Goal: Ask a question

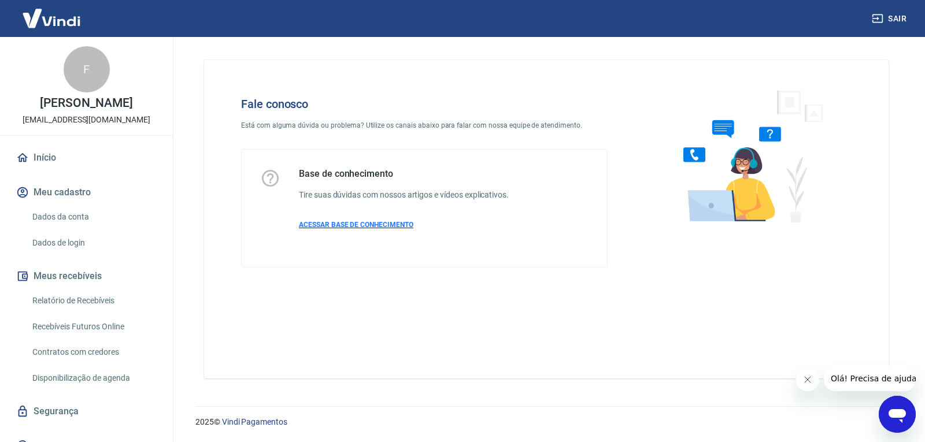
click at [336, 227] on span "ACESSAR BASE DE CONHECIMENTO" at bounding box center [356, 225] width 114 height 8
click at [901, 414] on icon "Abrir janela de mensagens" at bounding box center [896, 416] width 17 height 14
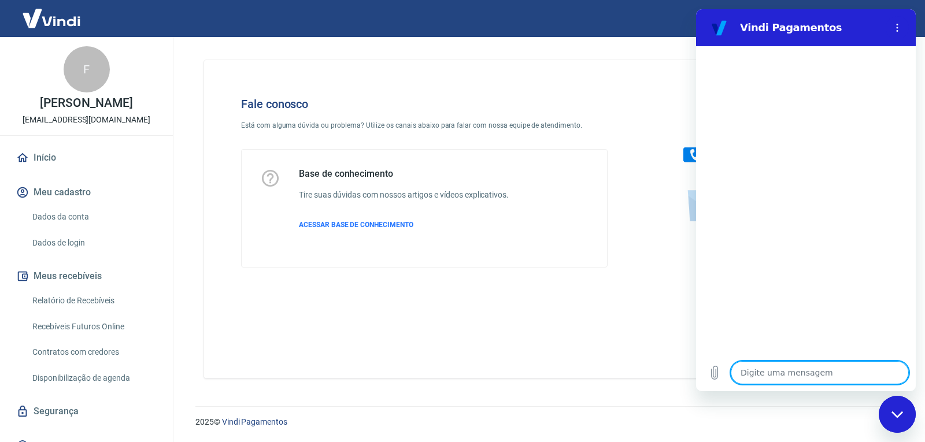
click at [762, 369] on textarea at bounding box center [819, 372] width 178 height 23
type textarea "o"
type textarea "x"
type textarea "ol"
type textarea "x"
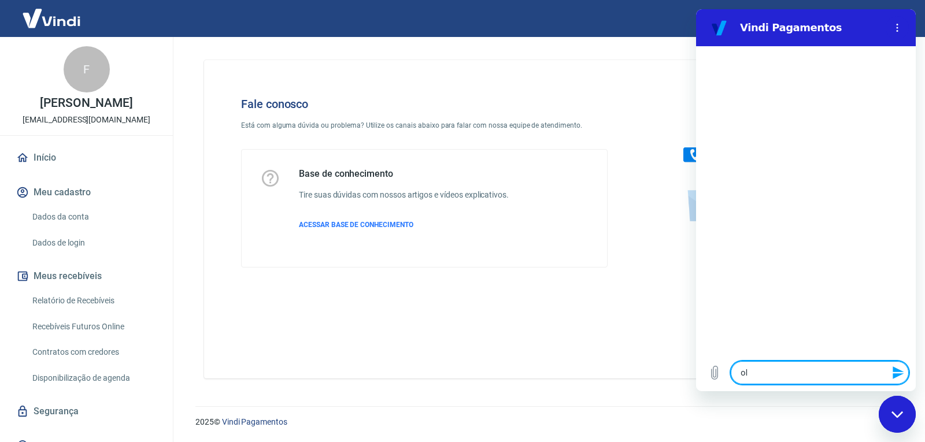
type textarea "olá"
type textarea "x"
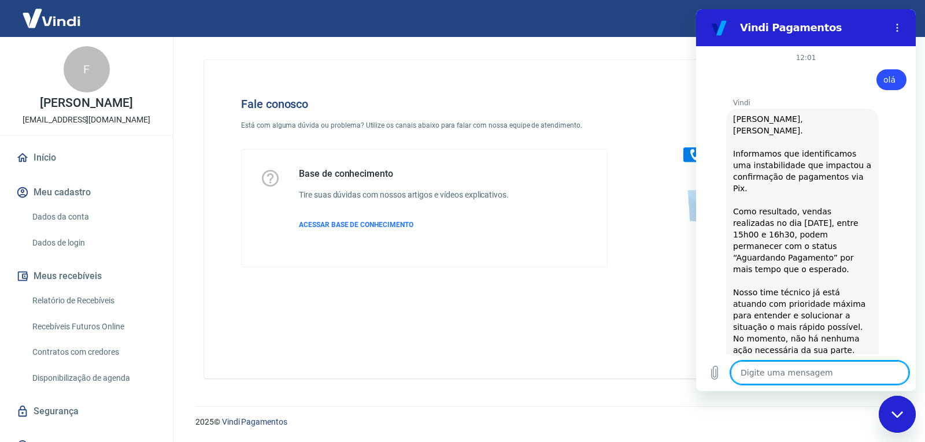
type textarea "x"
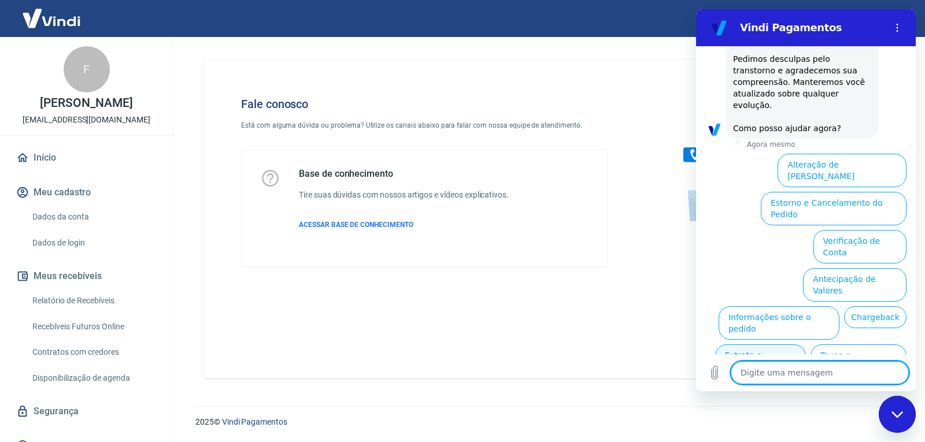
scroll to position [316, 0]
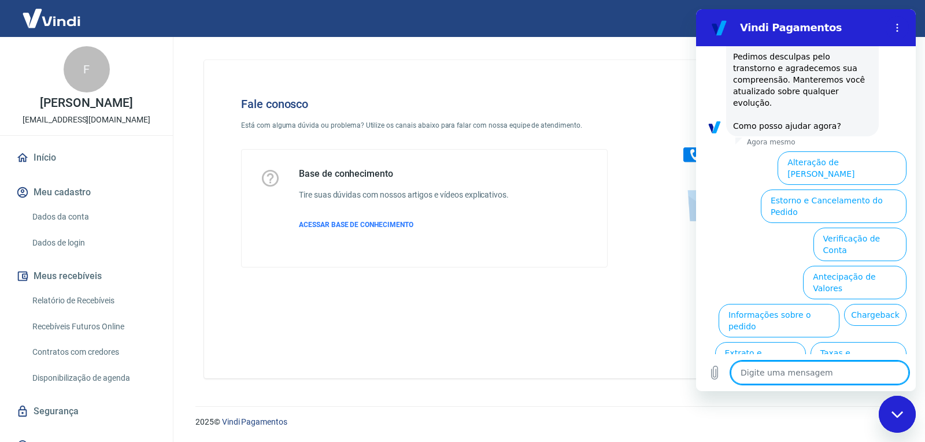
type textarea "o"
type textarea "x"
type textarea "ou"
type textarea "x"
type textarea "out"
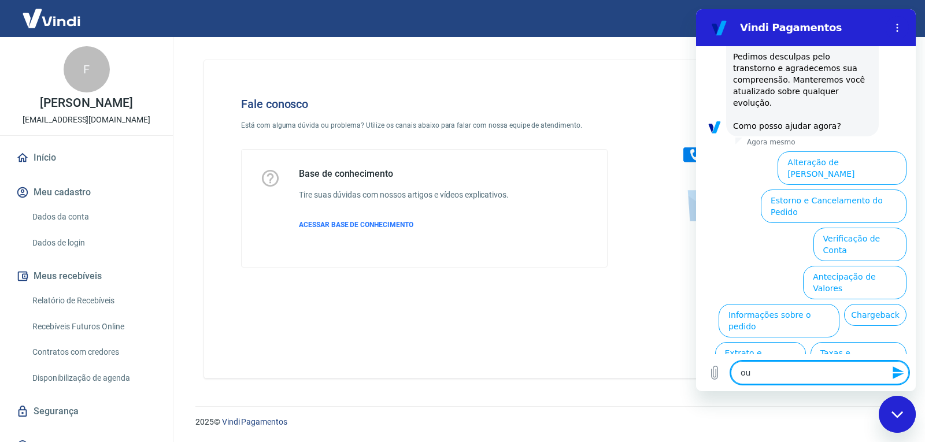
type textarea "x"
type textarea "outr"
type textarea "x"
type textarea "outro"
type textarea "x"
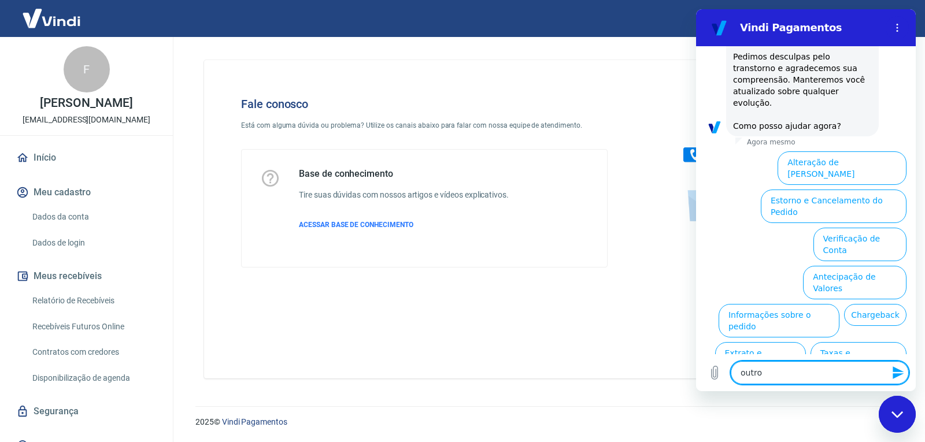
type textarea "outros"
type textarea "x"
type textarea "outros"
type textarea "x"
type textarea "outros a"
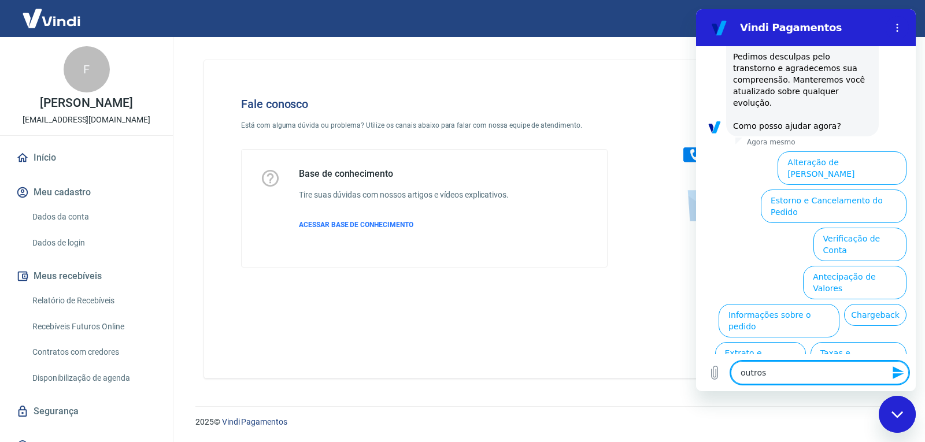
type textarea "x"
type textarea "outros as"
type textarea "x"
type textarea "outros ass"
type textarea "x"
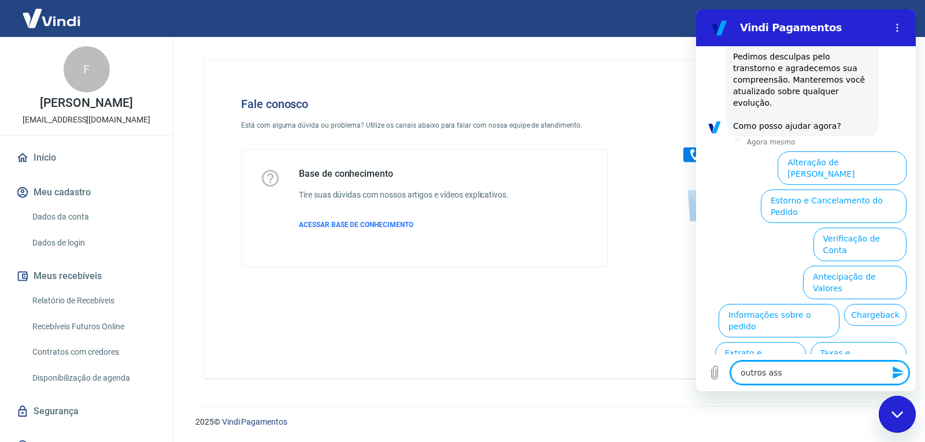
type textarea "outros assi"
type textarea "x"
type textarea "outros ass"
type textarea "x"
type textarea "outros assu"
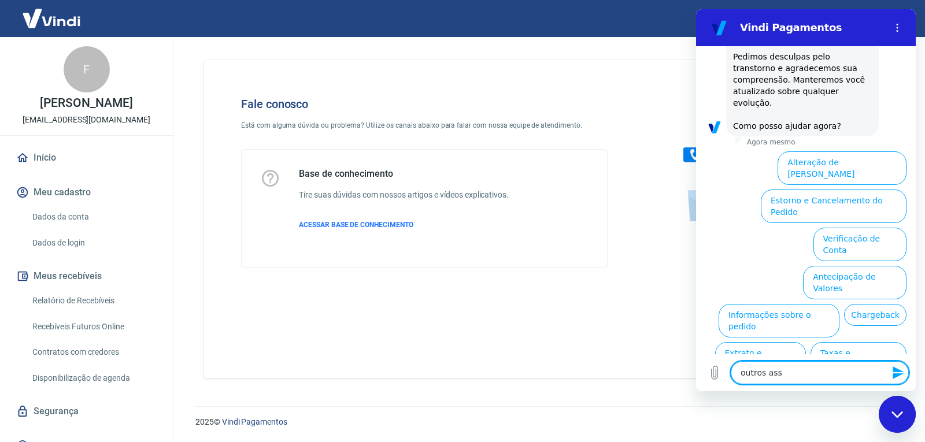
type textarea "x"
type textarea "outros assun"
type textarea "x"
type textarea "outros assunt"
type textarea "x"
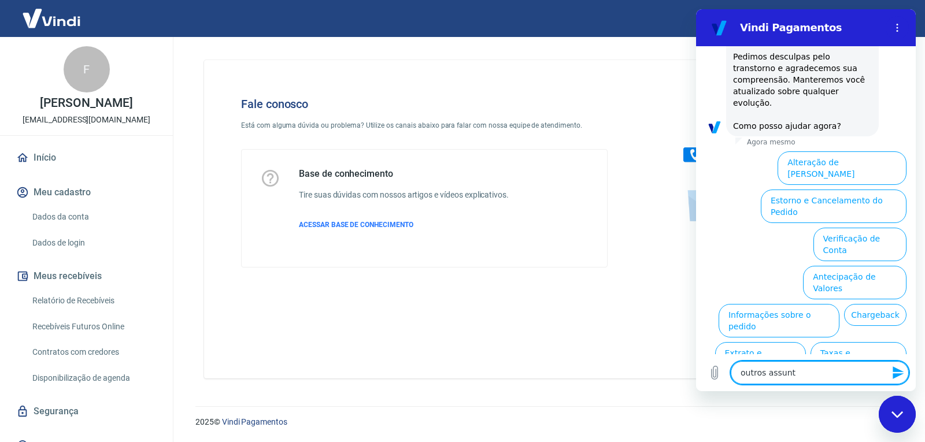
type textarea "outros assunto"
type textarea "x"
type textarea "outros assuntos"
type textarea "x"
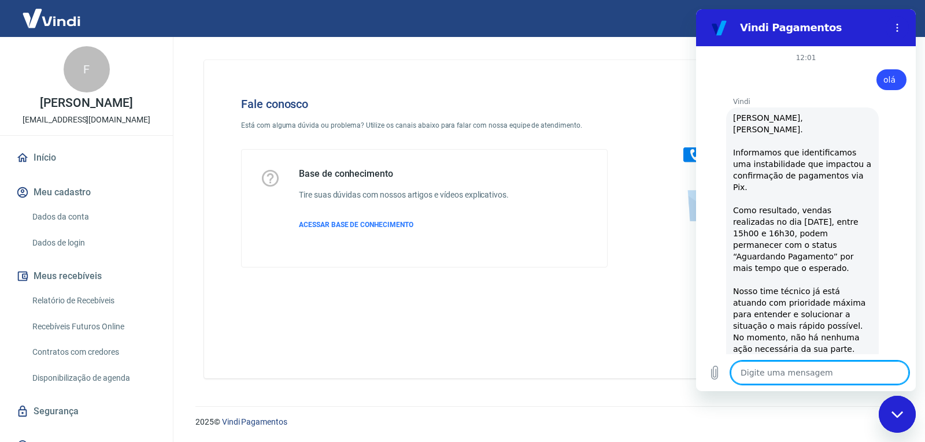
scroll to position [58, 0]
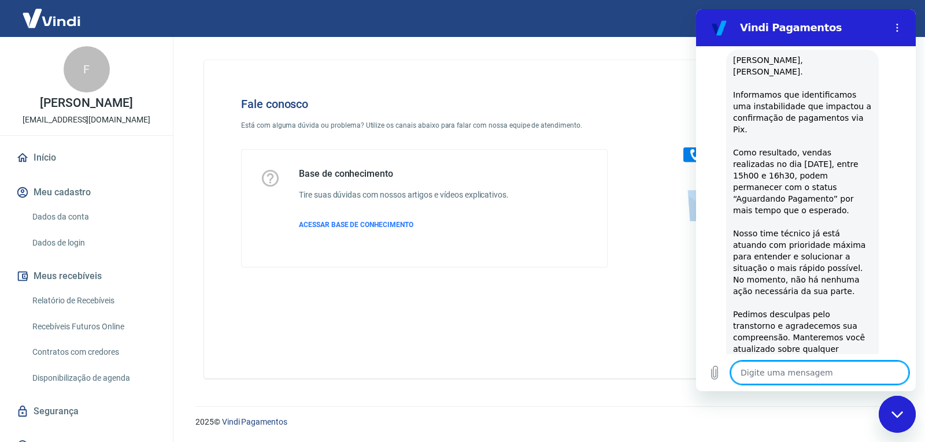
type textarea "x"
